Goal: Find specific page/section: Find specific page/section

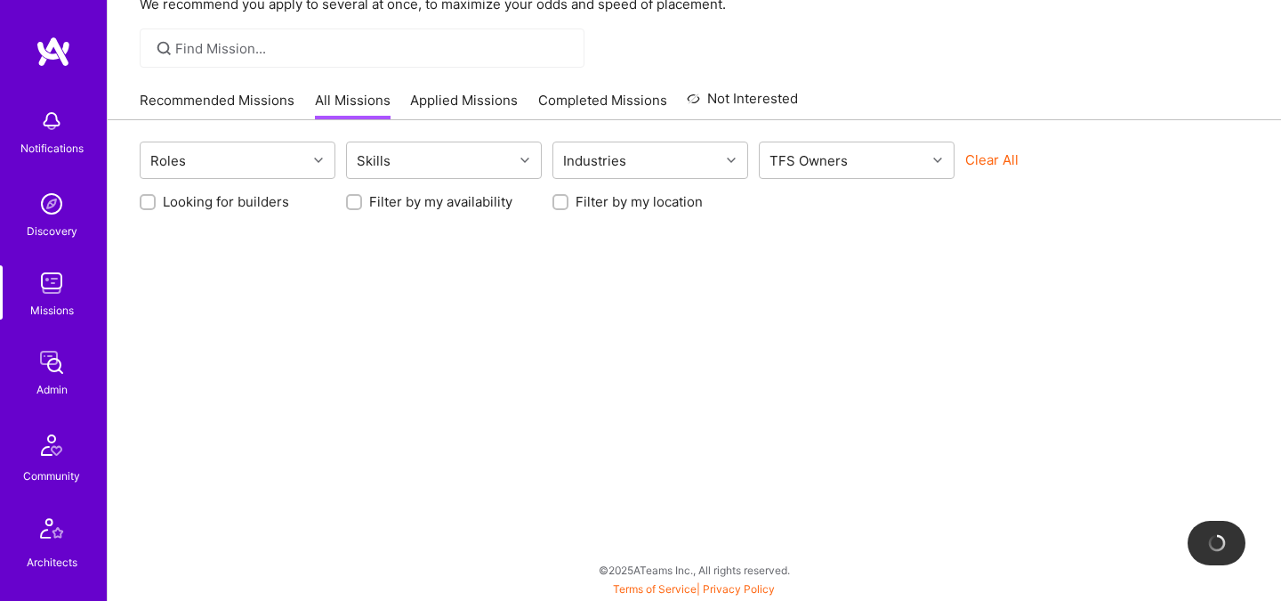
scroll to position [535, 0]
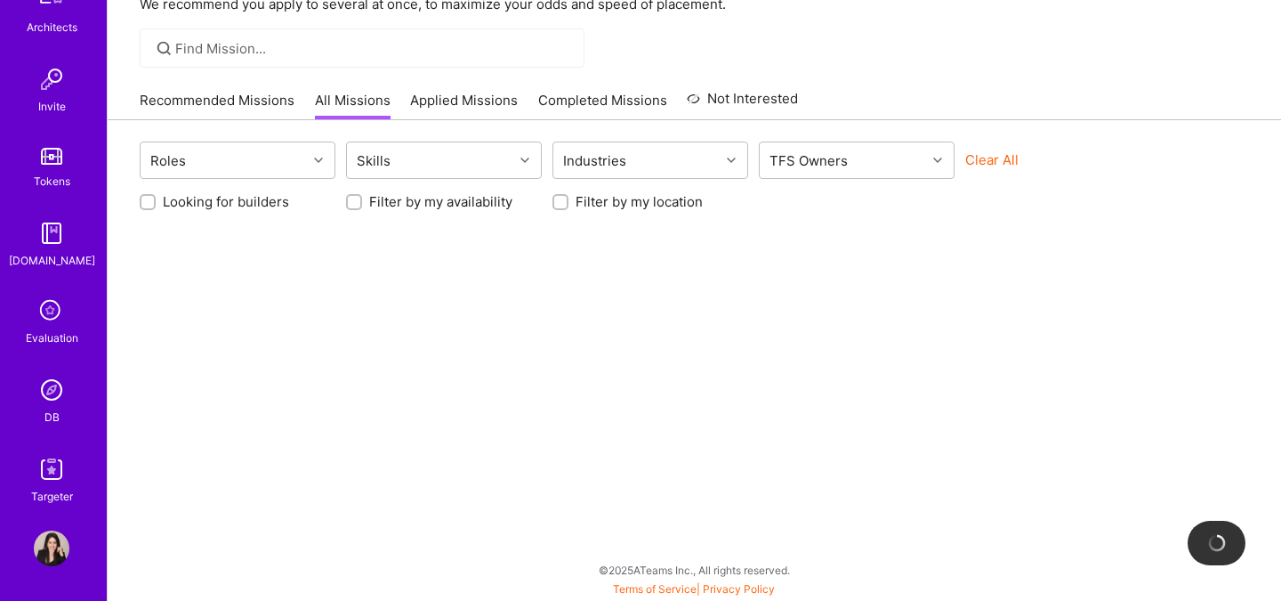
click at [53, 391] on img at bounding box center [52, 390] width 36 height 36
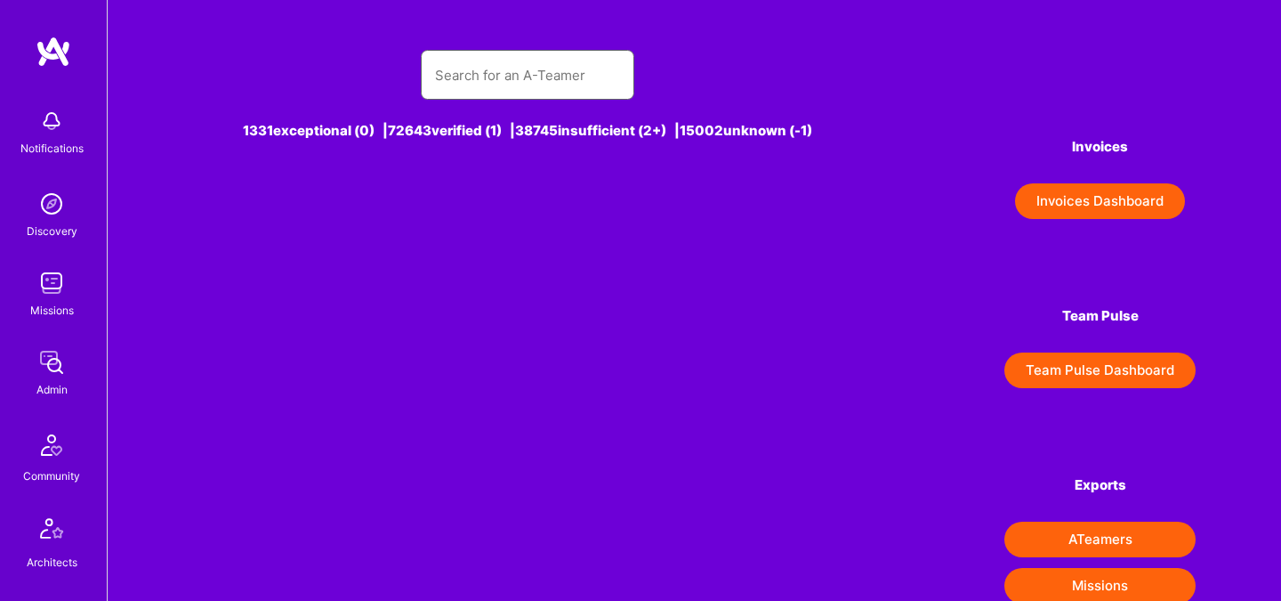
click at [469, 88] on input "text" at bounding box center [527, 74] width 185 height 45
type input "ca"
type input "s"
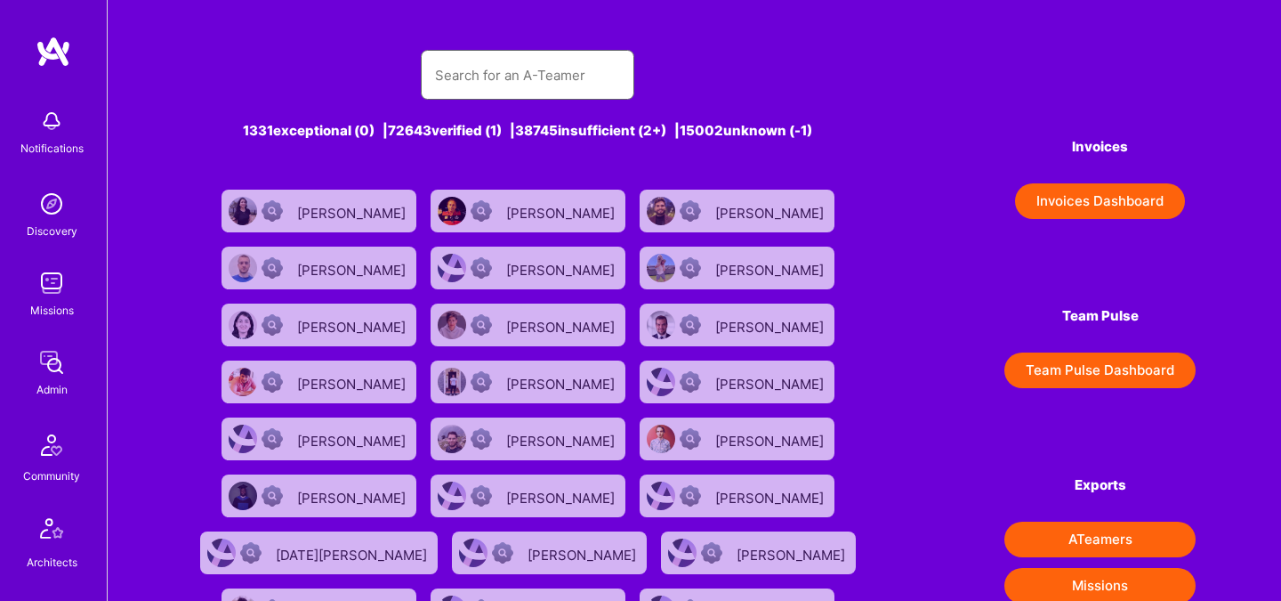
type input "x"
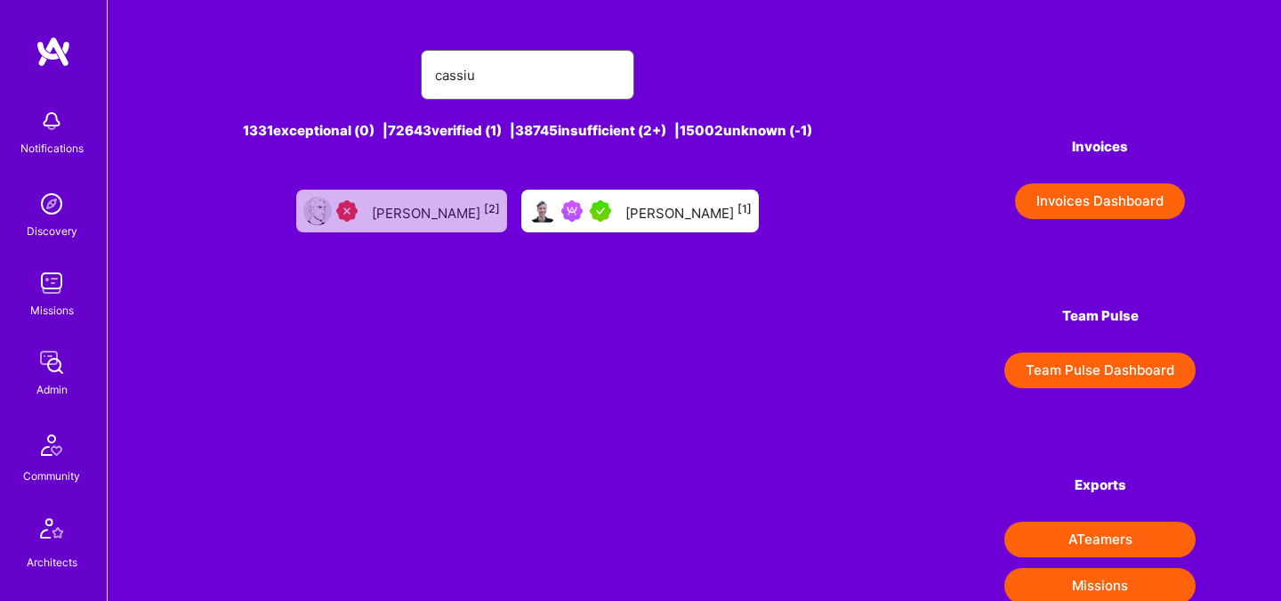
type input "cassiu"
click at [625, 216] on div "[PERSON_NAME] [1]" at bounding box center [688, 210] width 126 height 23
